Goal: Information Seeking & Learning: Learn about a topic

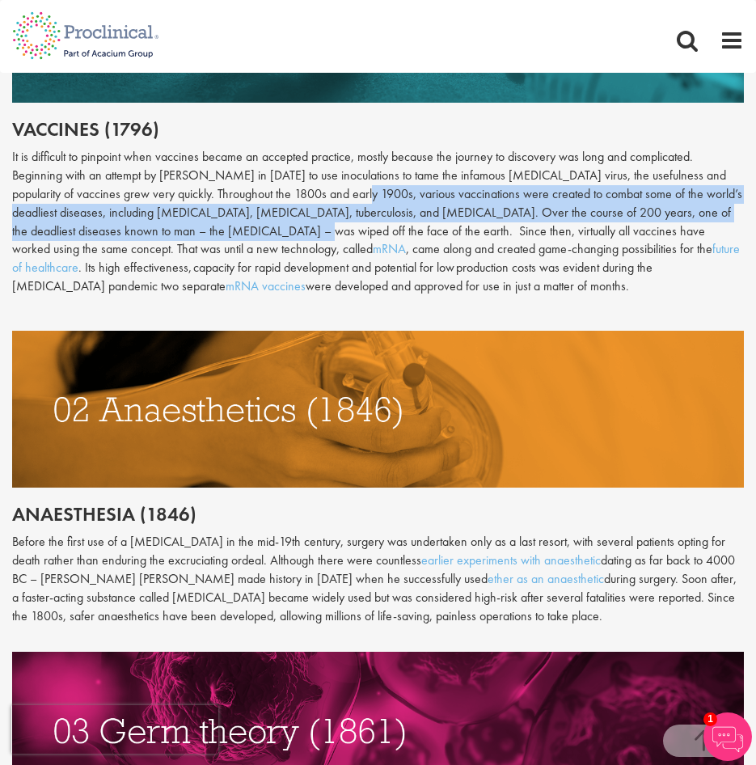
drag, startPoint x: 352, startPoint y: 188, endPoint x: 261, endPoint y: 231, distance: 100.1
click at [261, 231] on div "It is difficult to pinpoint when vaccines became an accepted practice, mostly b…" at bounding box center [377, 222] width 731 height 148
copy div "various vaccinations were created to combat some of the world’s deadliest disea…"
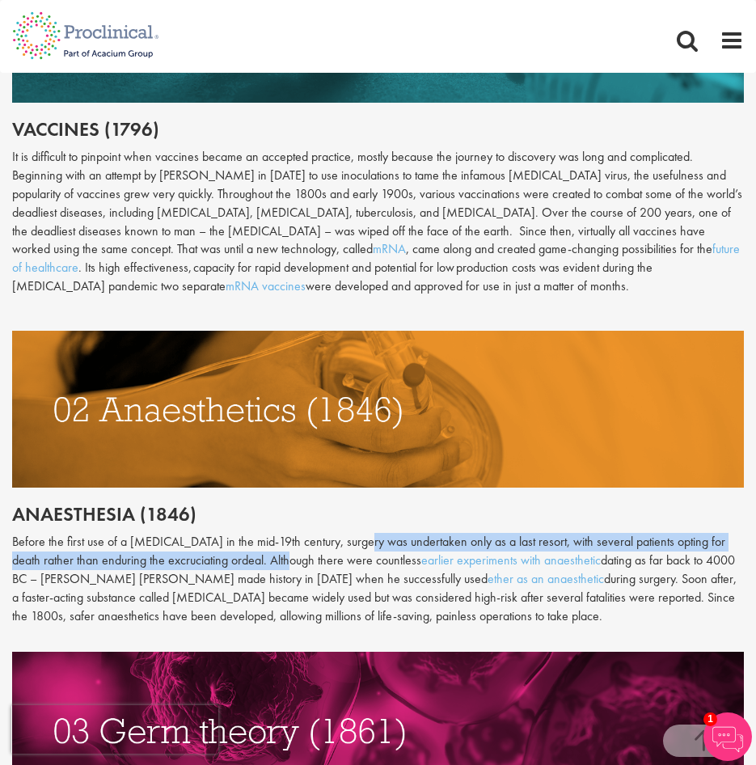
drag, startPoint x: 350, startPoint y: 541, endPoint x: 265, endPoint y: 562, distance: 87.4
click at [265, 562] on p "Before the first use of a [MEDICAL_DATA] in the mid-19th century, surgery was u…" at bounding box center [377, 579] width 731 height 92
copy p "surgery was undertaken only as a last resort, with several patients opting for …"
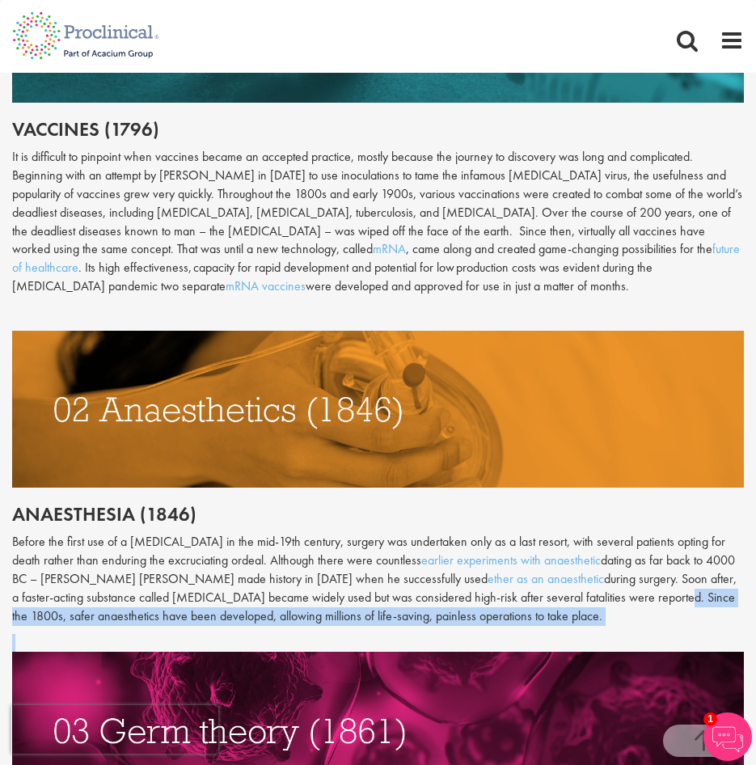
drag, startPoint x: 592, startPoint y: 601, endPoint x: 603, endPoint y: 643, distance: 43.3
click at [603, 643] on div "Throughout history, disease has been a subject of fear and fascination in equal…" at bounding box center [377, 516] width 731 height 1339
copy div "Since the 1800s, safer anaesthetics have been developed, allowing millions of l…"
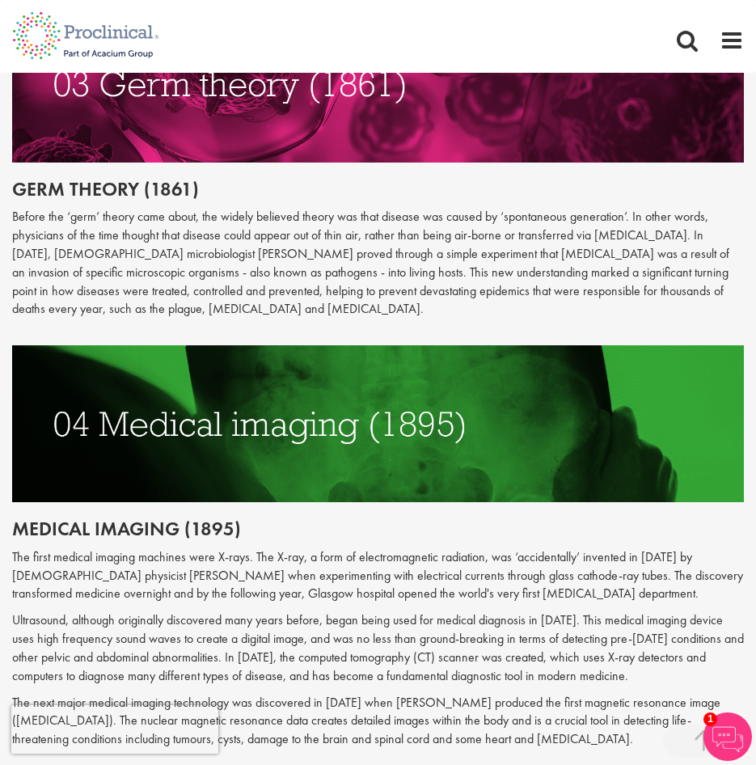
scroll to position [1778, 0]
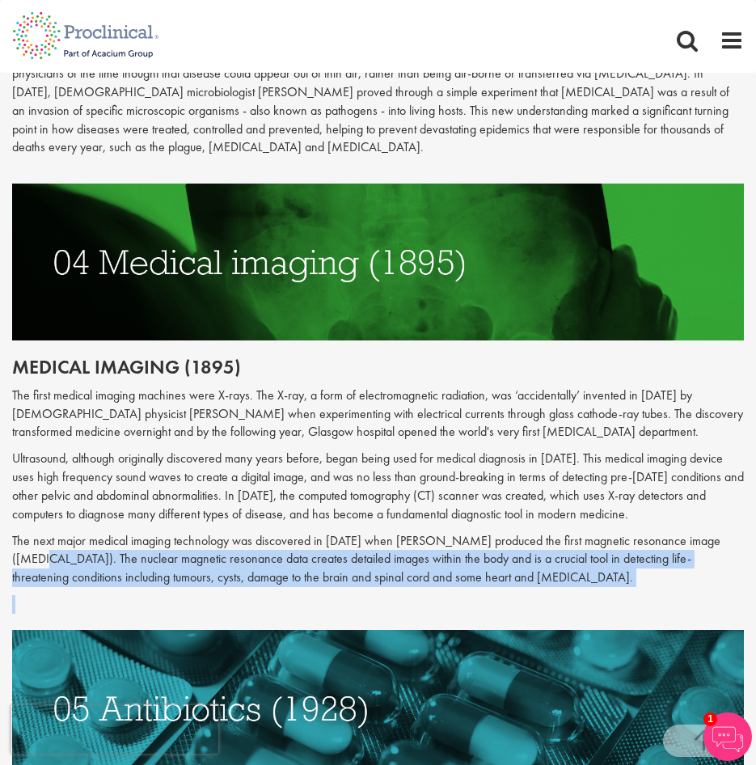
drag, startPoint x: 722, startPoint y: 533, endPoint x: 719, endPoint y: 591, distance: 57.5
click at [719, 591] on div "The next major medical imaging technology was discovered in [DATE] when [PERSON…" at bounding box center [377, 573] width 731 height 82
copy div "The nuclear magnetic resonance data creates detailed images within the body and…"
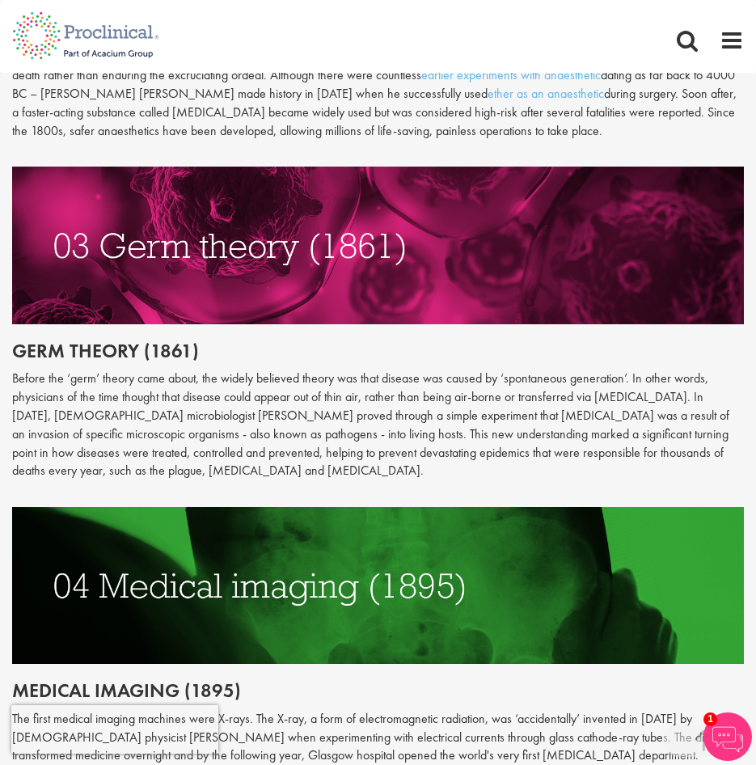
scroll to position [1374, 0]
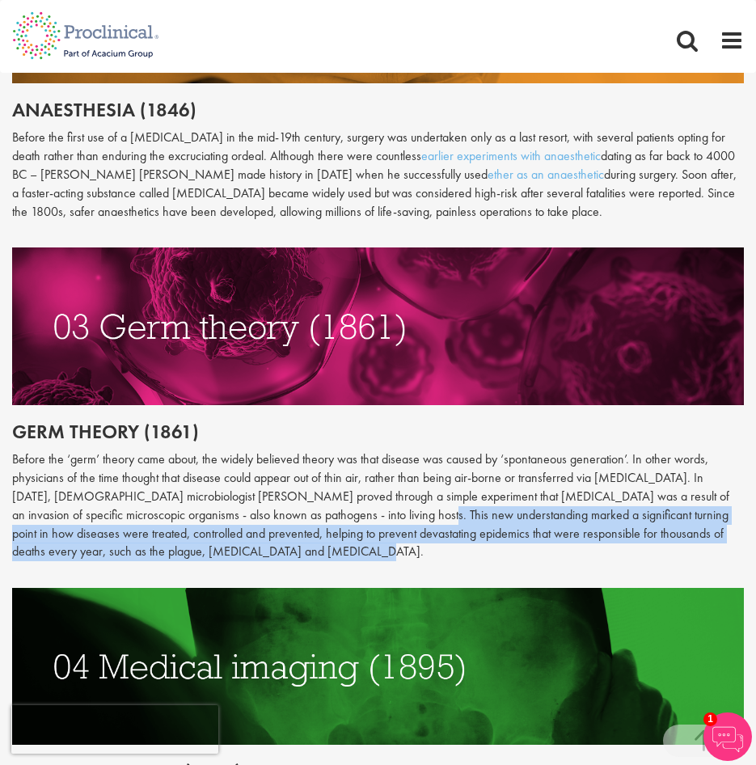
drag, startPoint x: 295, startPoint y: 511, endPoint x: 306, endPoint y: 554, distance: 44.1
click at [306, 554] on p "Before the ‘germ’ theory came about, the widely believed theory was that diseas…" at bounding box center [377, 505] width 731 height 111
drag, startPoint x: 293, startPoint y: 512, endPoint x: 300, endPoint y: 570, distance: 58.6
click at [300, 570] on div "Throughout history, disease has been a subject of fear and fascination in equal…" at bounding box center [377, 112] width 731 height 1339
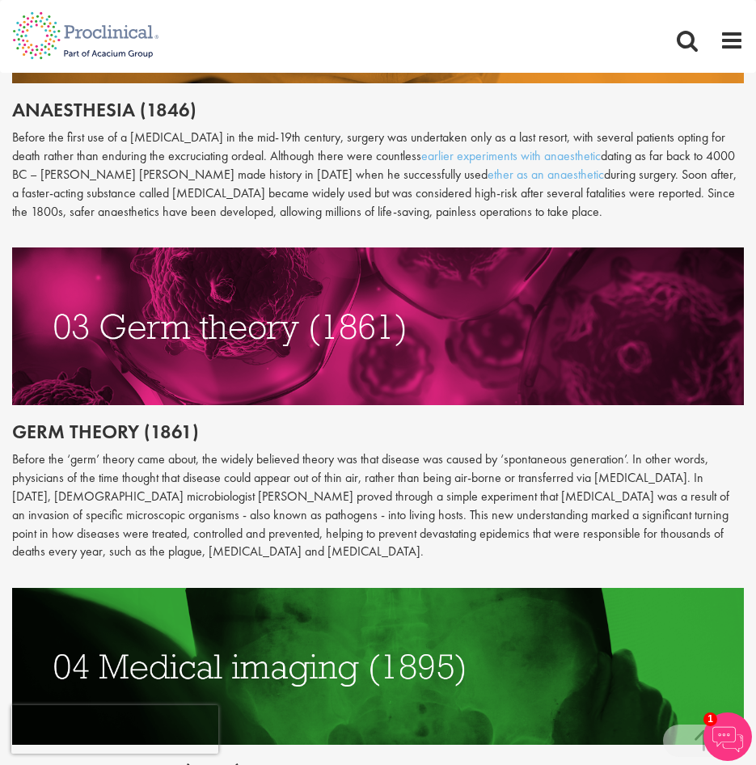
drag, startPoint x: 256, startPoint y: 521, endPoint x: 296, endPoint y: 536, distance: 42.2
click at [296, 536] on p "Before the ‘germ’ theory came about, the widely believed theory was that diseas…" at bounding box center [377, 505] width 731 height 111
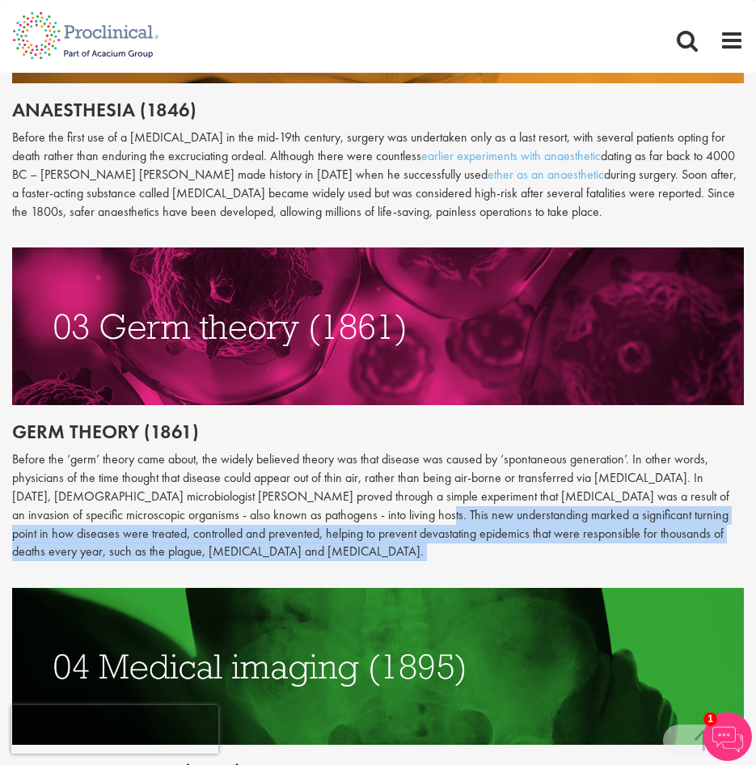
drag, startPoint x: 293, startPoint y: 516, endPoint x: 308, endPoint y: 562, distance: 48.6
click at [308, 562] on div "Throughout history, disease has been a subject of fear and fascination in equal…" at bounding box center [377, 112] width 731 height 1339
copy p "This new understanding marked a significant turning point in how diseases were …"
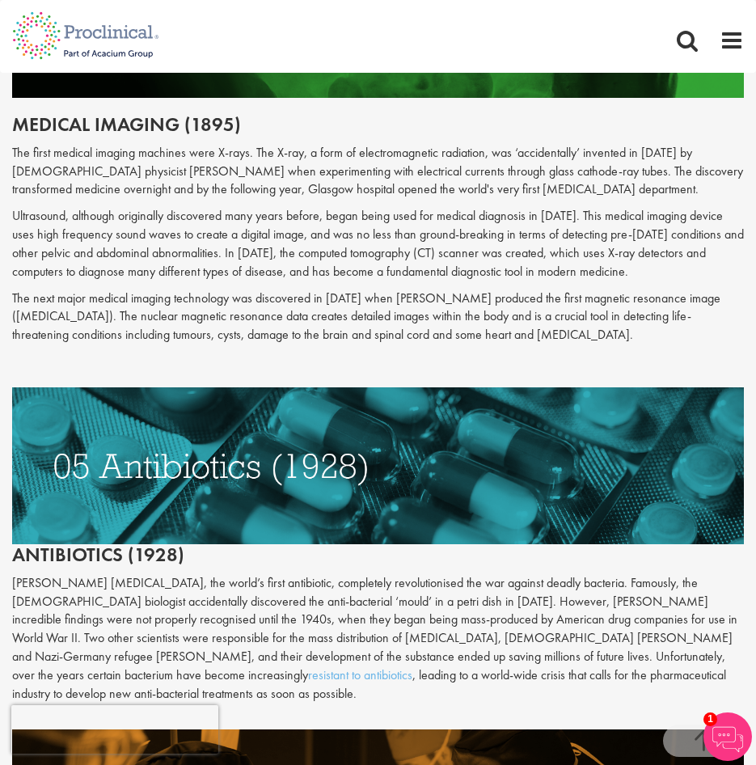
scroll to position [2101, 0]
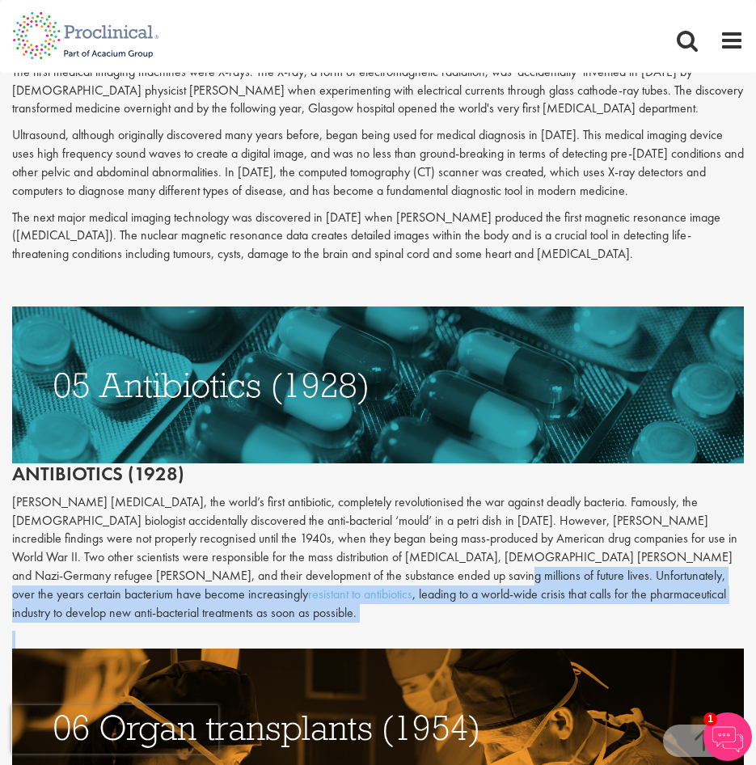
drag, startPoint x: 364, startPoint y: 572, endPoint x: 710, endPoint y: 626, distance: 350.0
click at [710, 626] on div "The first medical imaging machines were X-rays. The X-ray, a form of electromag…" at bounding box center [377, 521] width 731 height 917
copy div "Unfortunately, over the years certain bacterium have become increasingly resist…"
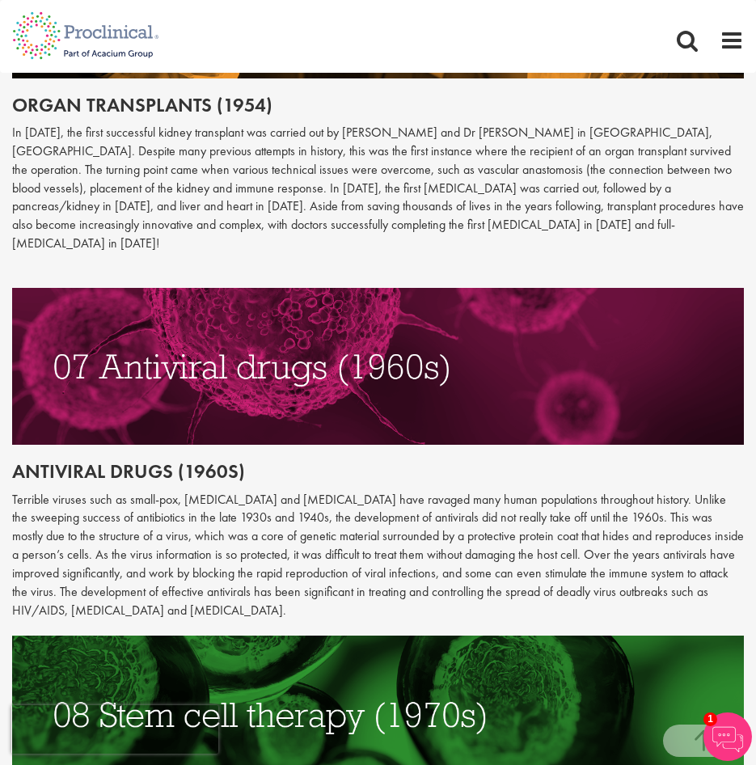
scroll to position [2506, 0]
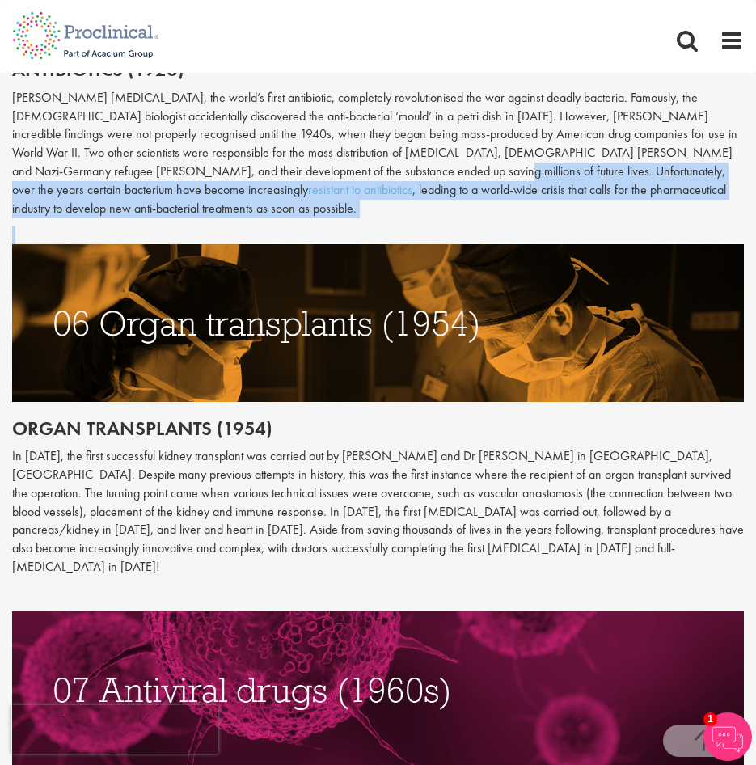
click at [116, 334] on img at bounding box center [377, 322] width 731 height 157
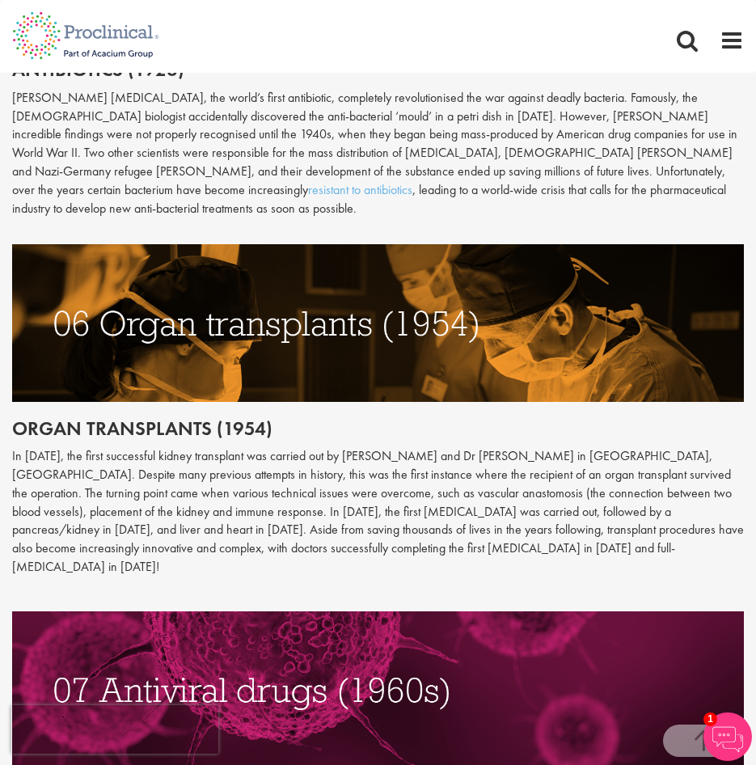
click at [434, 508] on p "In [DATE], the first successful kidney transplant was carried out by [PERSON_NA…" at bounding box center [377, 511] width 731 height 129
drag, startPoint x: 132, startPoint y: 447, endPoint x: 152, endPoint y: 445, distance: 20.3
click at [152, 445] on div "The first medical imaging machines were X-rays. The X-ray, a form of electromag…" at bounding box center [377, 117] width 731 height 917
click at [310, 540] on p "In [DATE], the first successful kidney transplant was carried out by [PERSON_NA…" at bounding box center [377, 511] width 731 height 129
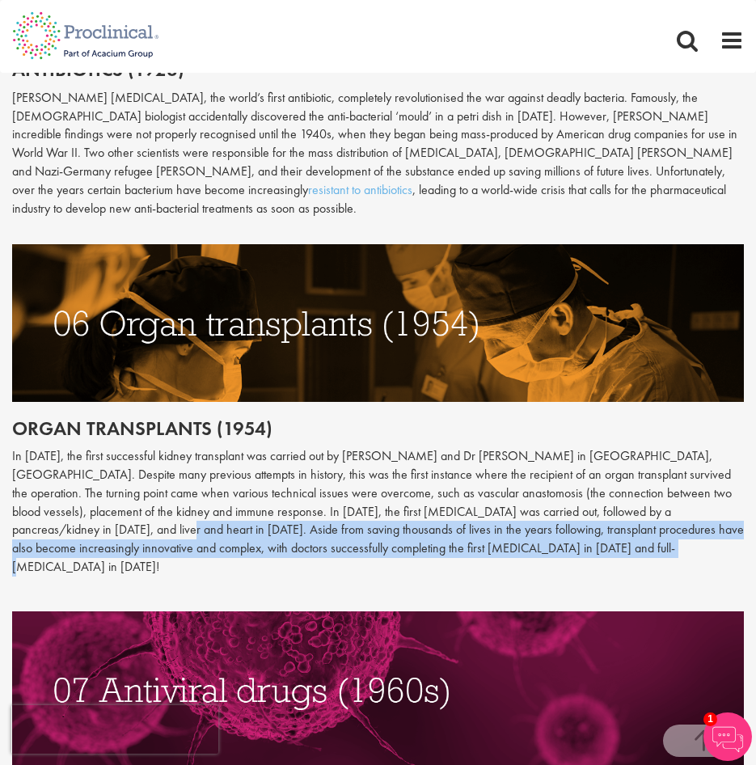
drag, startPoint x: 11, startPoint y: 528, endPoint x: 618, endPoint y: 554, distance: 608.4
drag, startPoint x: 360, startPoint y: 539, endPoint x: 350, endPoint y: 542, distance: 10.0
copy p "Aside from saving thousands of lives in the years following, transplant procedu…"
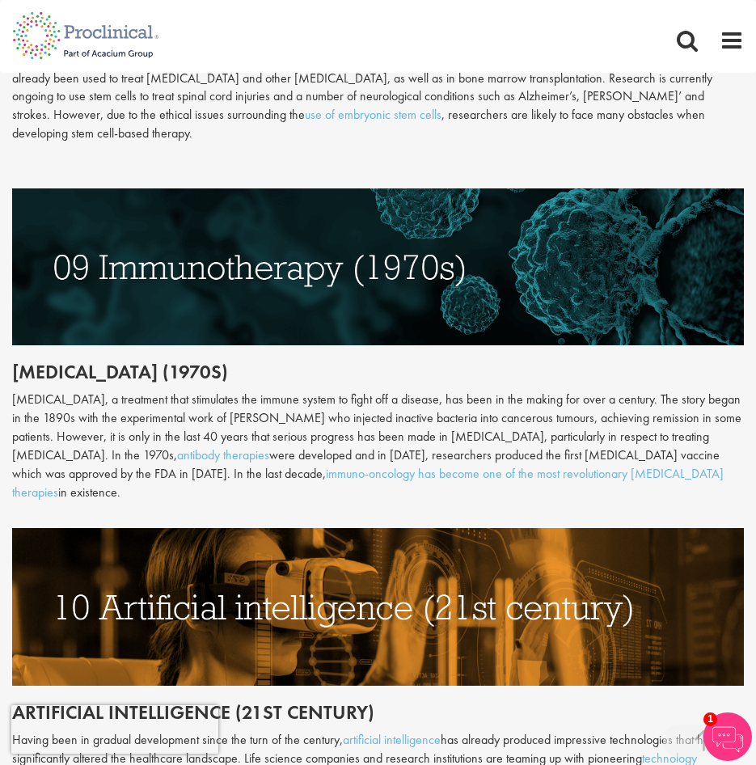
scroll to position [3960, 0]
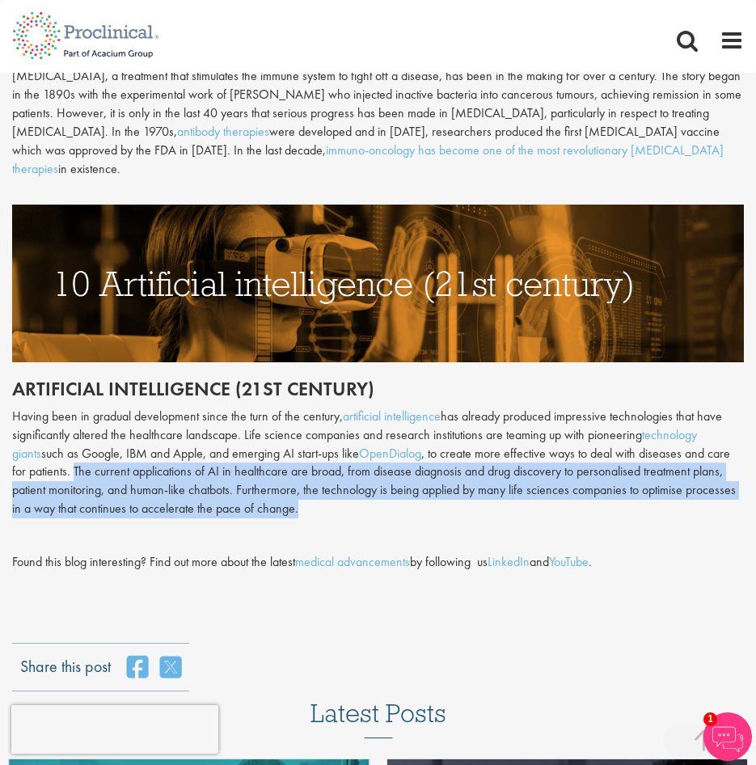
drag, startPoint x: 57, startPoint y: 412, endPoint x: 260, endPoint y: 448, distance: 206.8
click at [291, 457] on p "Having been in gradual development since the turn of the century, artificial in…" at bounding box center [377, 462] width 731 height 111
copy p "The current applications of AI in healthcare are broad, from disease diagnosis …"
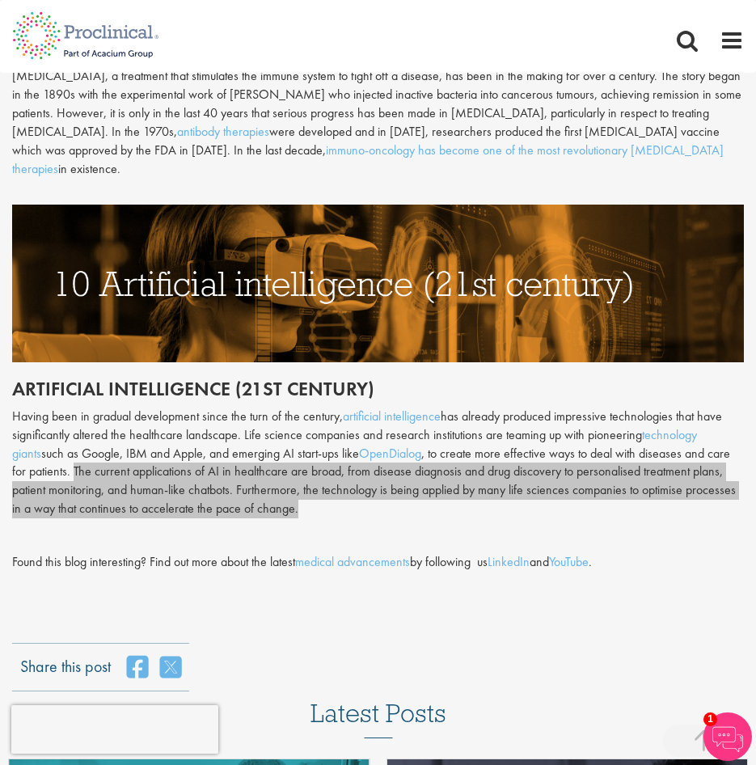
scroll to position [3556, 0]
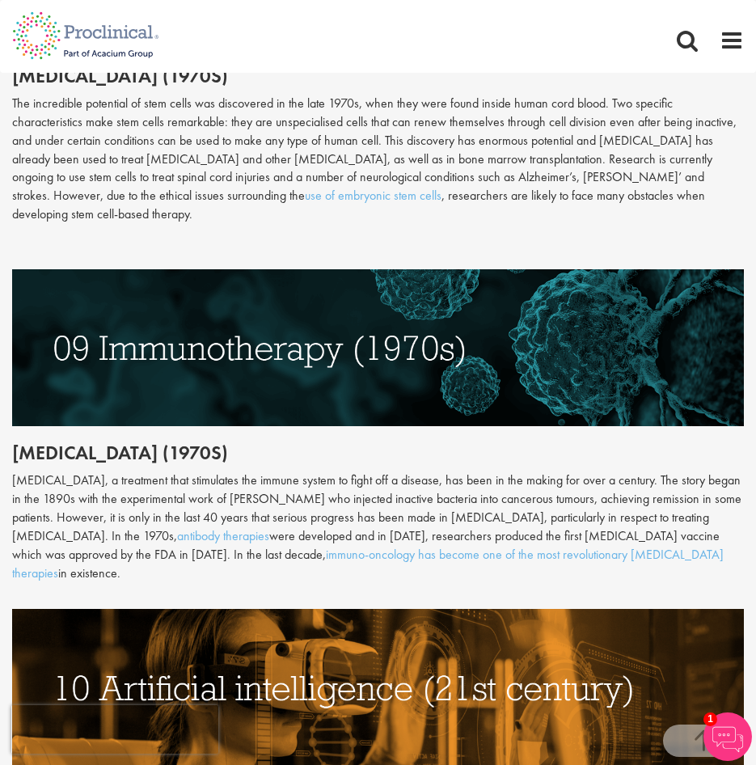
click at [153, 477] on div "[MEDICAL_DATA], a treatment that stimulates the immune system to fight off a di…" at bounding box center [377, 526] width 731 height 111
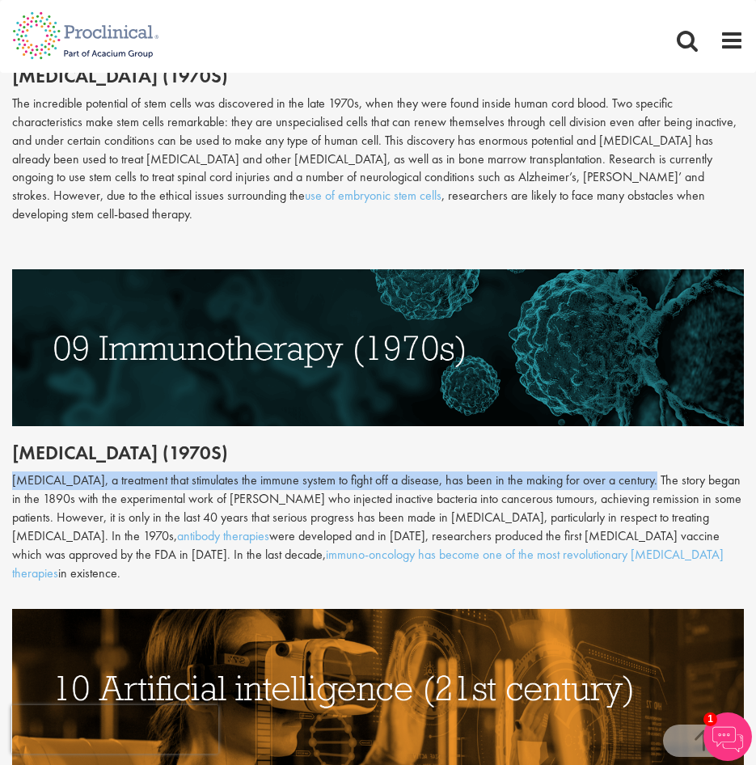
drag, startPoint x: 11, startPoint y: 440, endPoint x: 643, endPoint y: 451, distance: 632.2
copy div "[MEDICAL_DATA], a treatment that stimulates the immune system to fight off a di…"
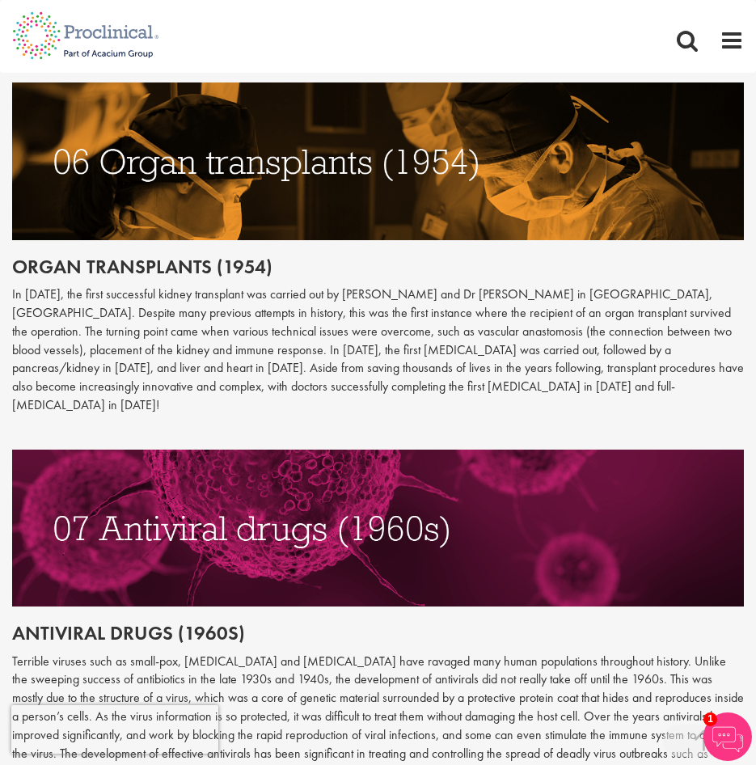
scroll to position [3233, 0]
